Goal: Transaction & Acquisition: Purchase product/service

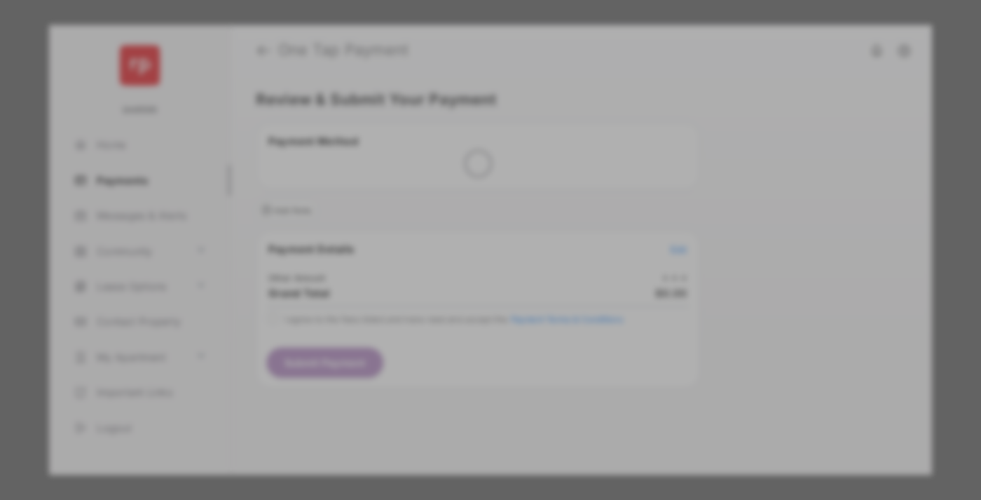
click at [464, 225] on div "Other Amount" at bounding box center [464, 237] width 227 height 24
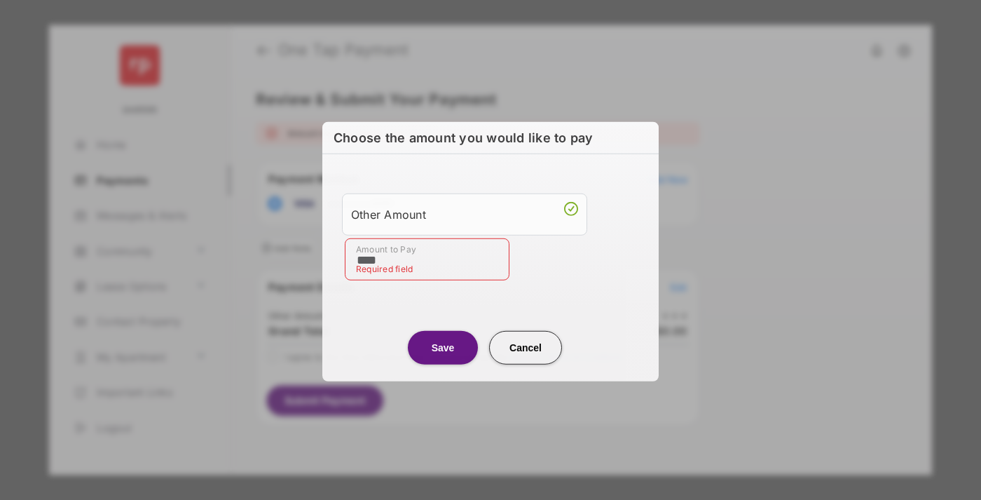
type input "****"
click at [443, 345] on button "Save" at bounding box center [443, 347] width 70 height 34
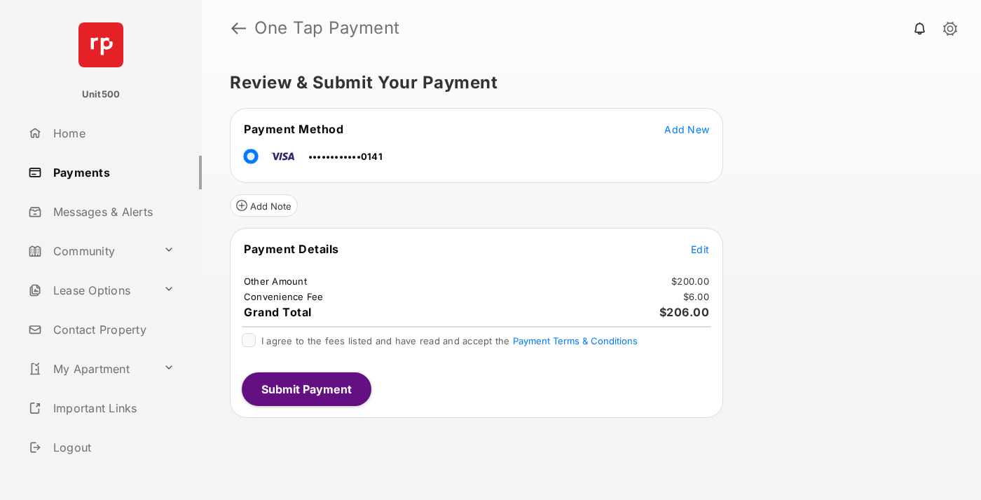
click at [305, 388] on button "Submit Payment" at bounding box center [307, 389] width 130 height 34
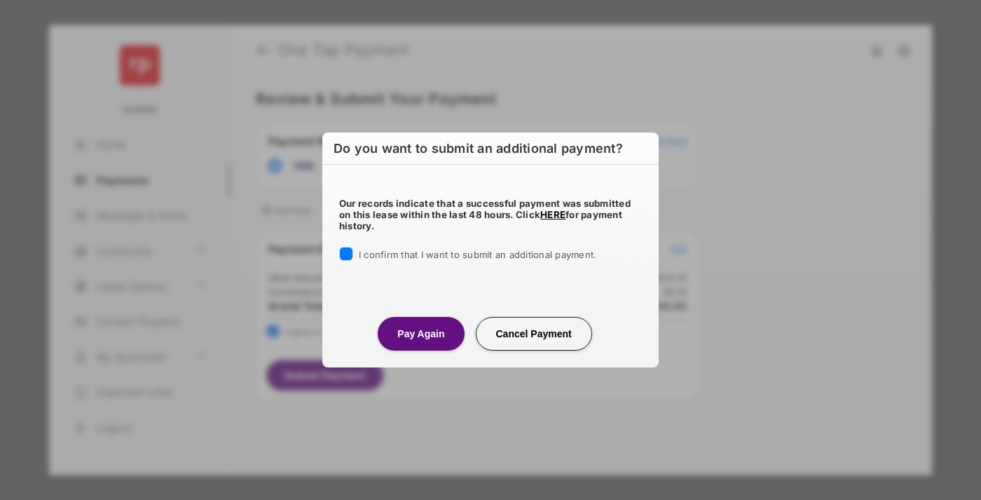
click at [420, 333] on button "Pay Again" at bounding box center [421, 334] width 86 height 34
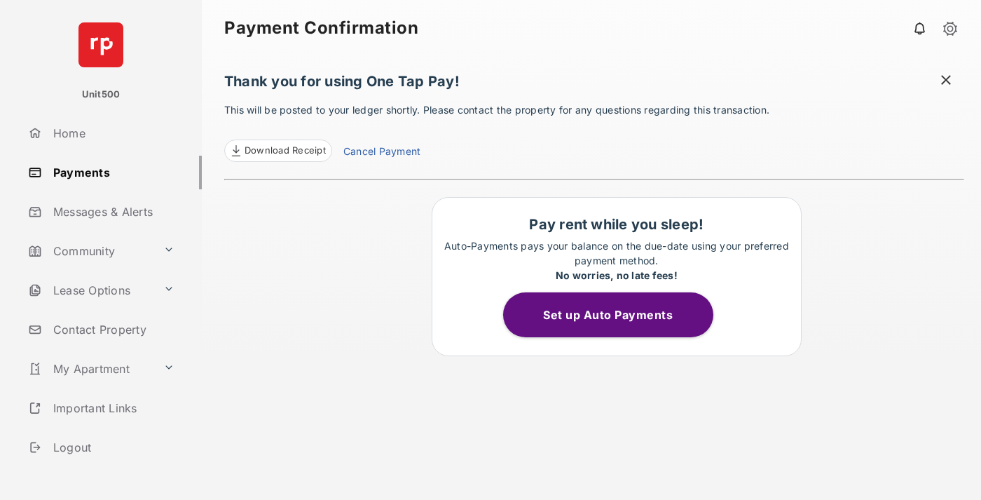
click at [616, 315] on button "Set up Auto Payments" at bounding box center [608, 314] width 210 height 45
